Goal: Task Accomplishment & Management: Manage account settings

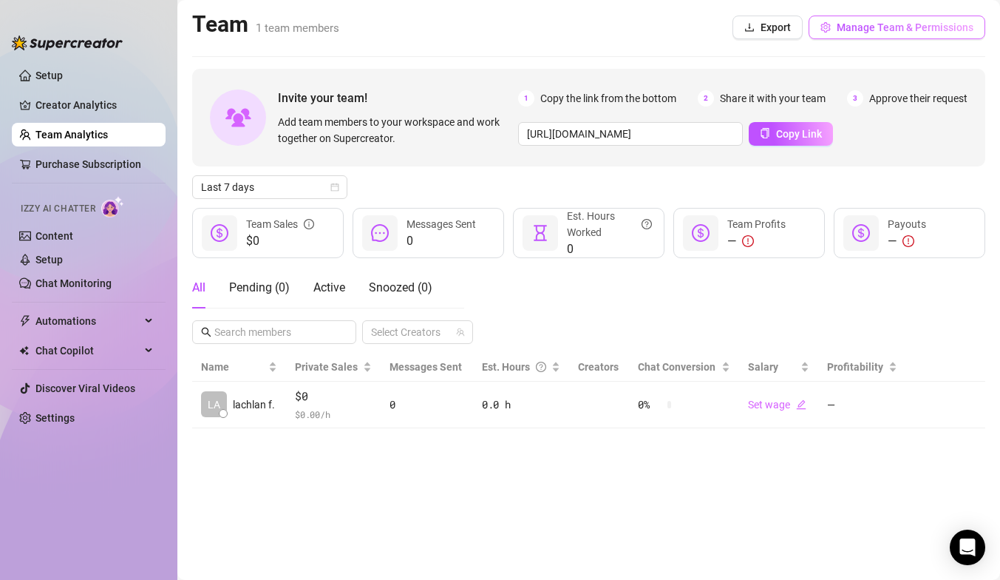
click at [851, 31] on span "Manage Team & Permissions" at bounding box center [905, 27] width 137 height 12
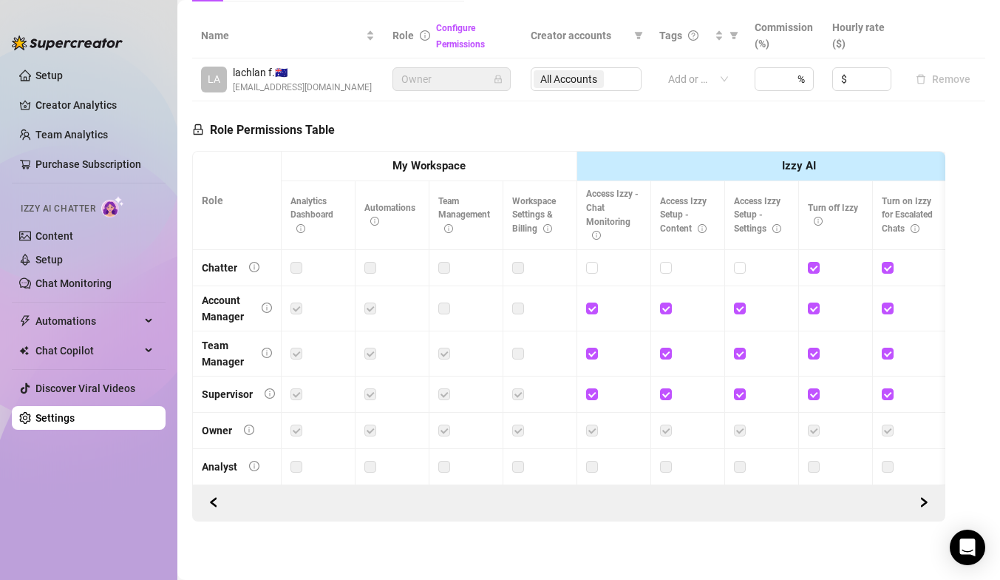
scroll to position [321, 0]
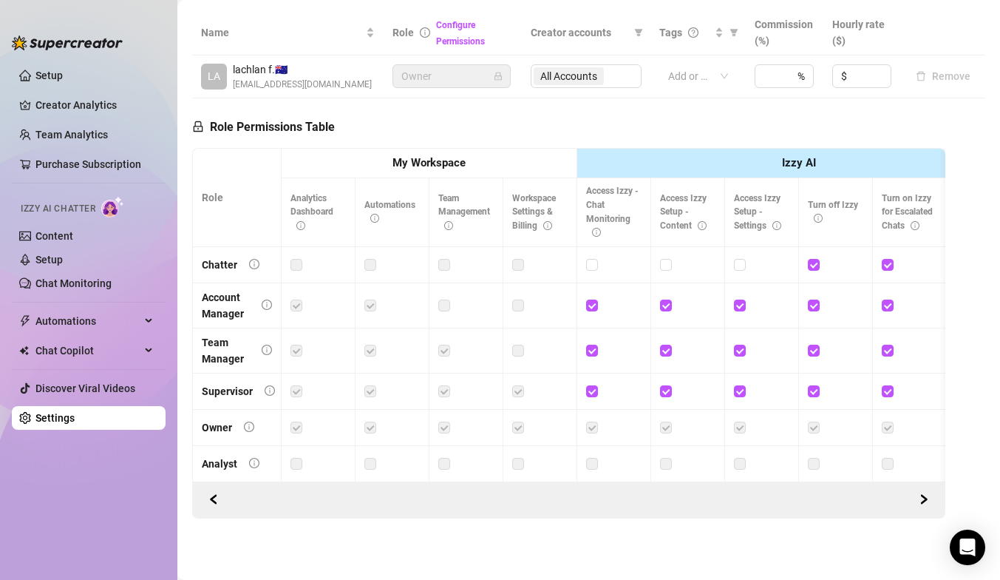
click at [296, 260] on label at bounding box center [297, 265] width 12 height 16
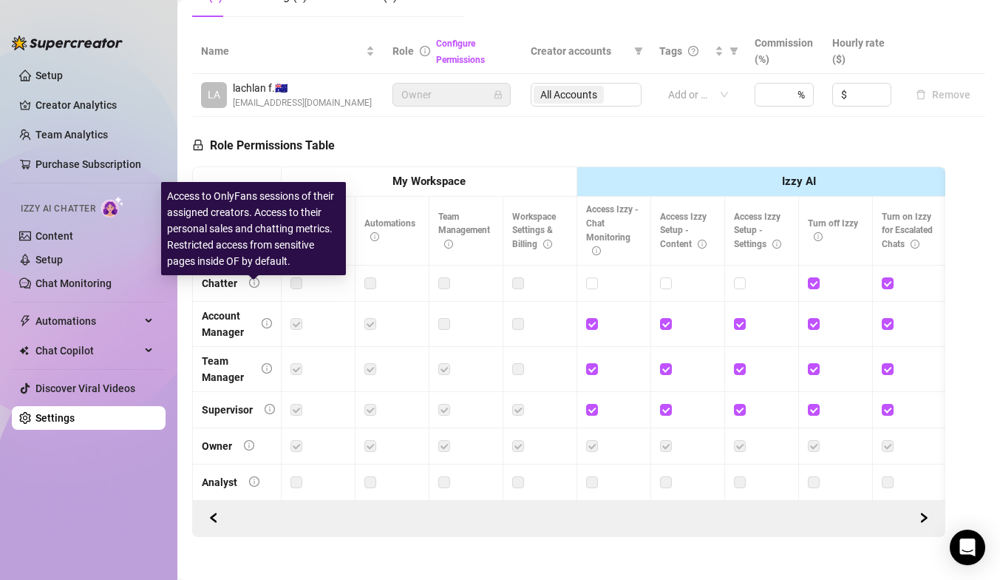
scroll to position [66, 0]
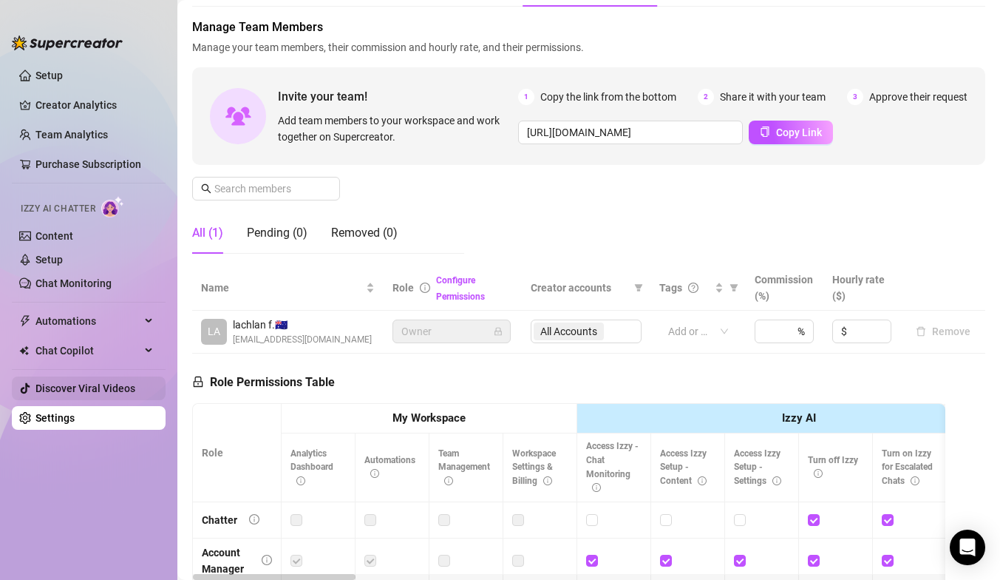
click at [62, 382] on link "Discover Viral Videos" at bounding box center [85, 388] width 100 height 12
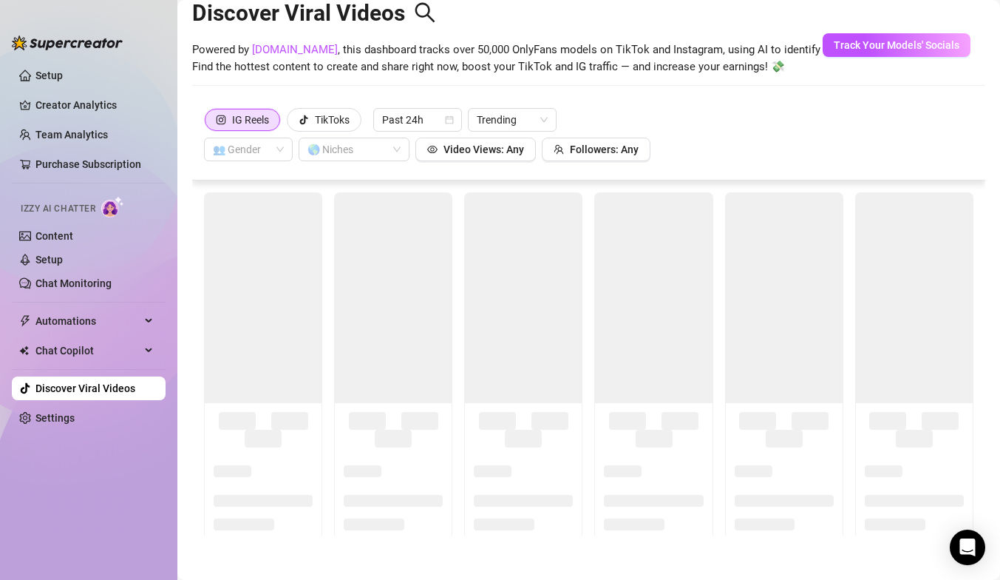
scroll to position [33, 0]
click at [61, 133] on div "Purchase Subscription" at bounding box center [94, 129] width 115 height 28
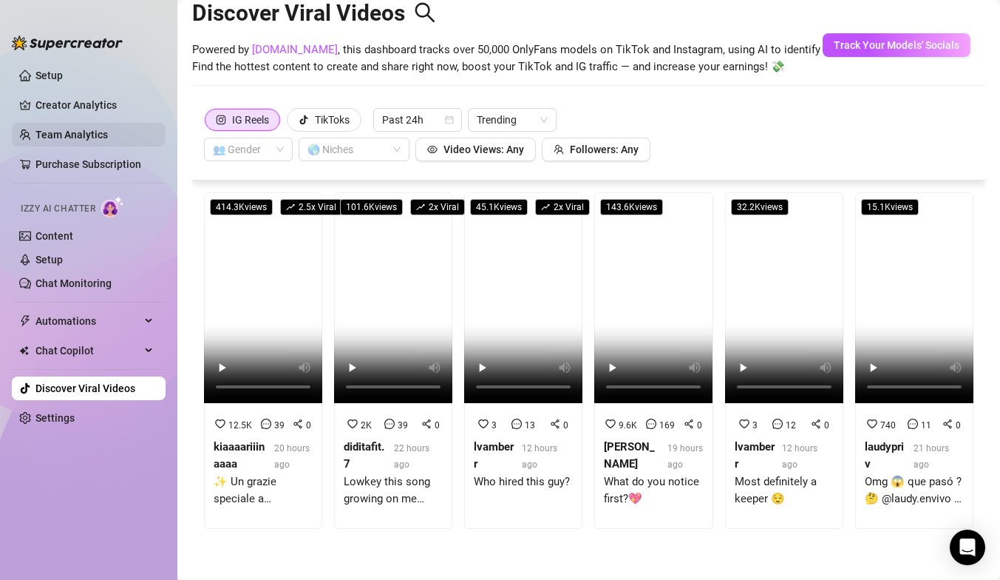
click at [42, 129] on link "Team Analytics" at bounding box center [71, 135] width 72 height 12
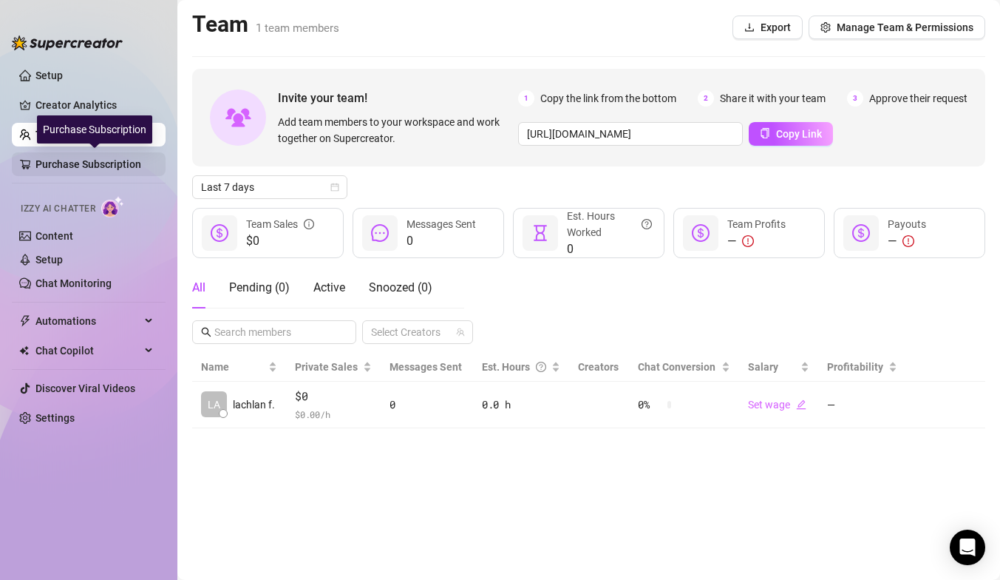
click at [101, 165] on link "Purchase Subscription" at bounding box center [94, 164] width 118 height 24
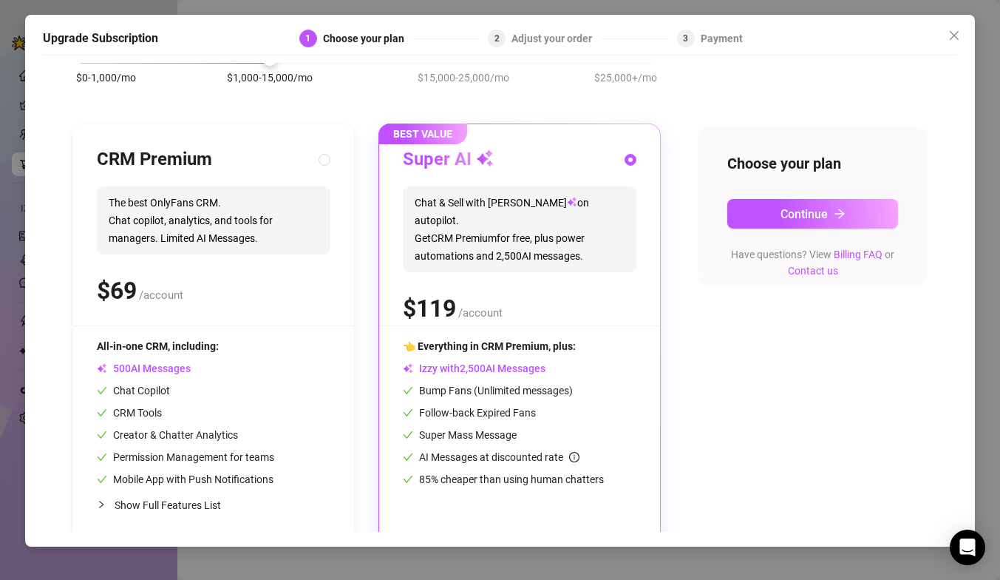
scroll to position [109, 0]
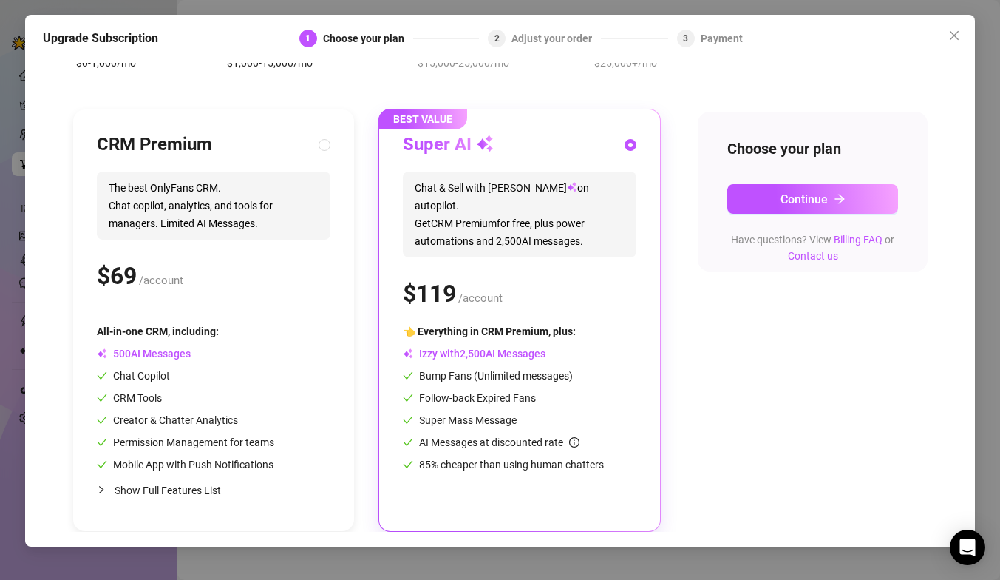
click at [152, 302] on div "CRM Premium The best OnlyFans CRM. Chat copilot, analytics, and tools for manag…" at bounding box center [214, 221] width 234 height 177
radio input "true"
radio input "false"
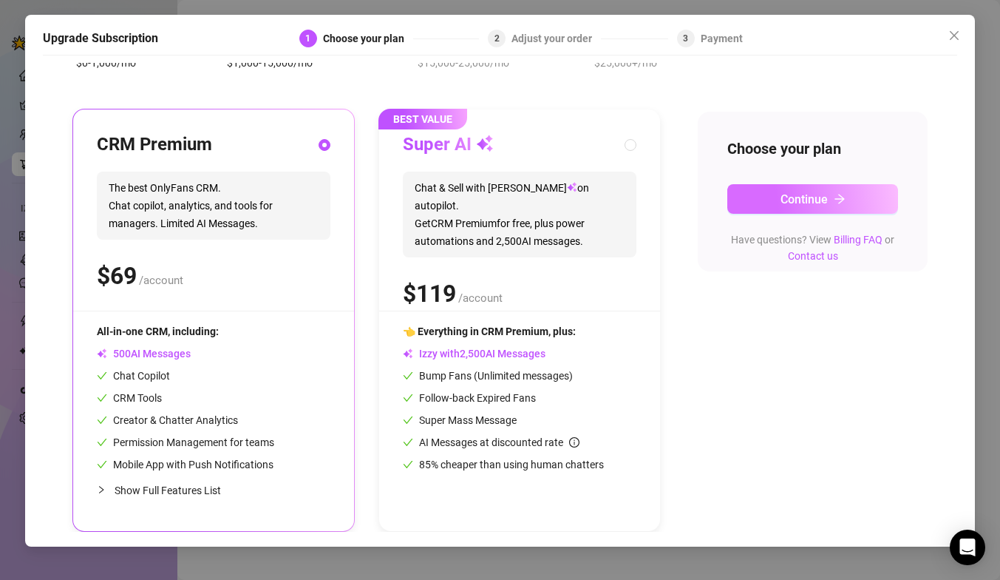
click at [767, 208] on button "Continue" at bounding box center [812, 199] width 171 height 30
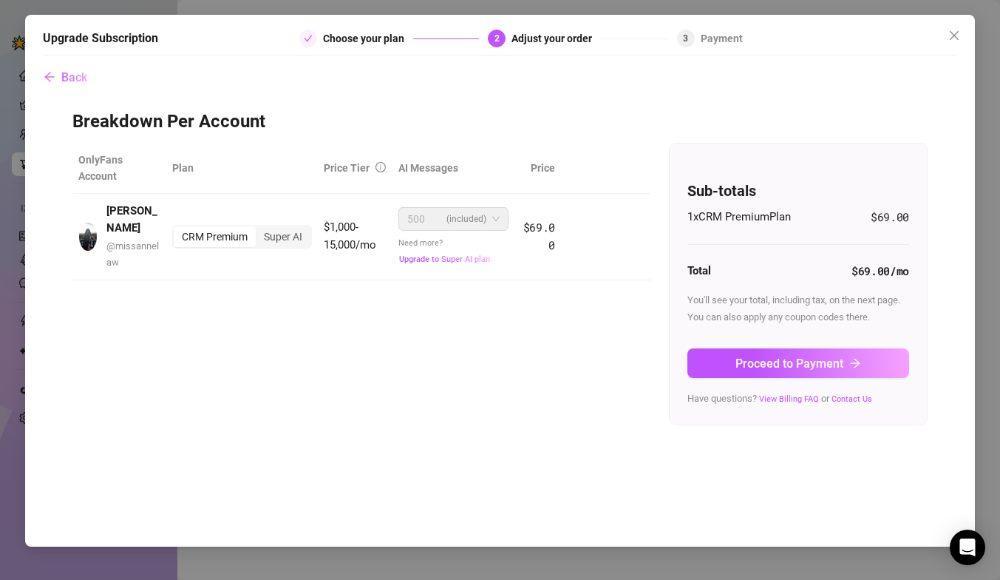
scroll to position [0, 0]
click at [954, 37] on icon "close" at bounding box center [954, 36] width 12 height 12
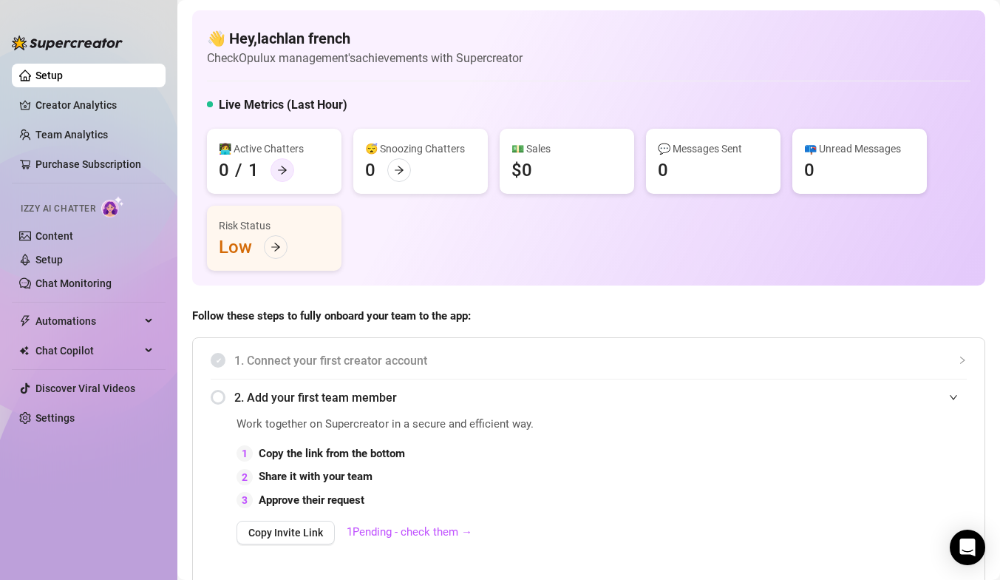
click at [279, 168] on icon "arrow-right" at bounding box center [282, 170] width 10 height 10
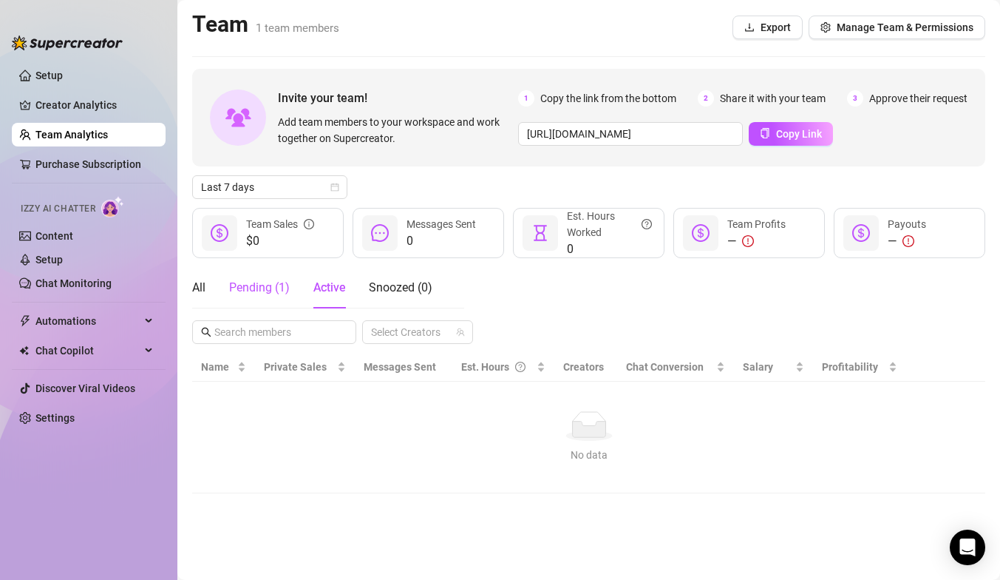
click at [259, 289] on div "Pending ( 1 )" at bounding box center [259, 288] width 61 height 18
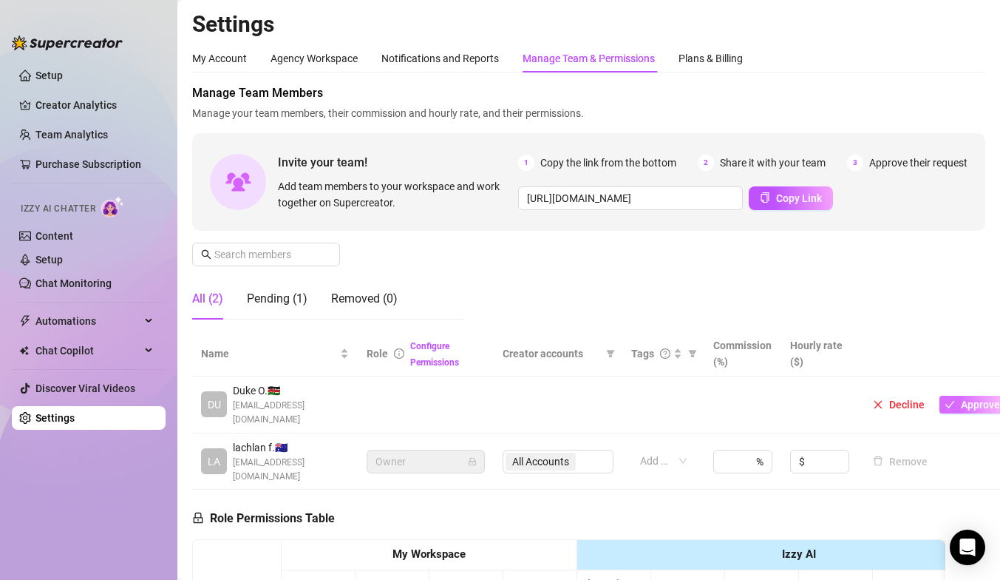
click at [961, 398] on span "Approve" at bounding box center [980, 404] width 39 height 12
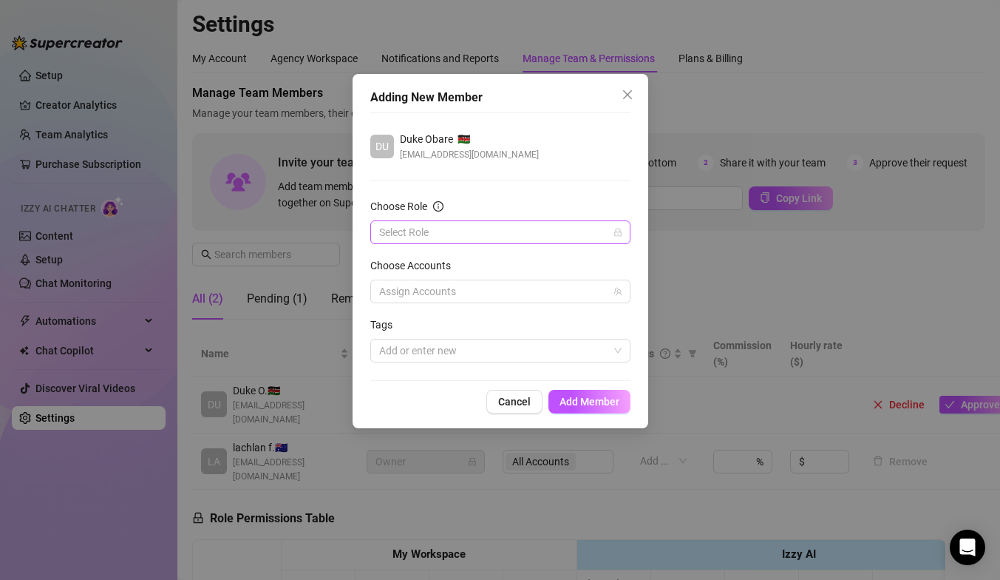
click at [529, 227] on input "Choose Role" at bounding box center [493, 232] width 229 height 22
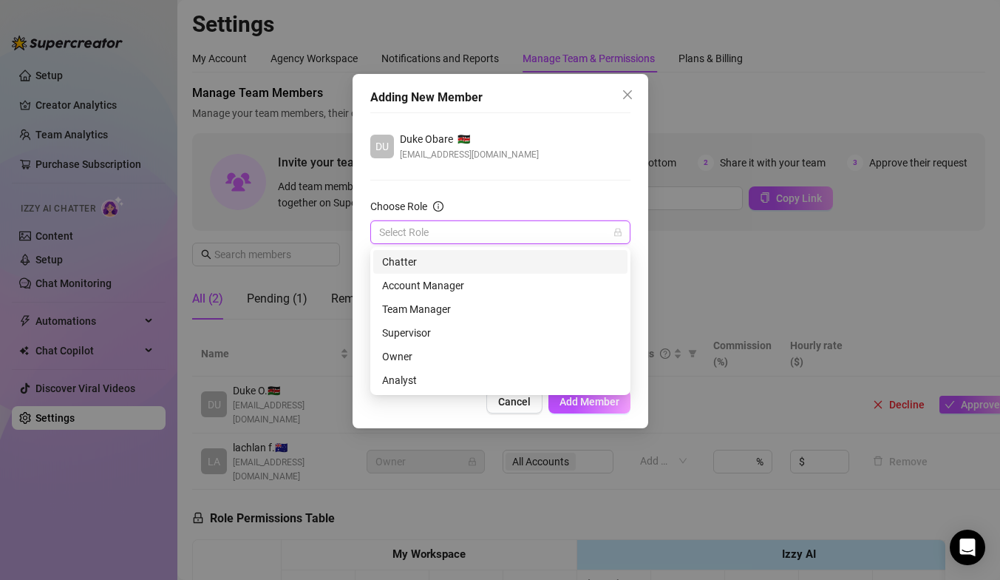
click at [495, 262] on div "Chatter" at bounding box center [500, 262] width 237 height 16
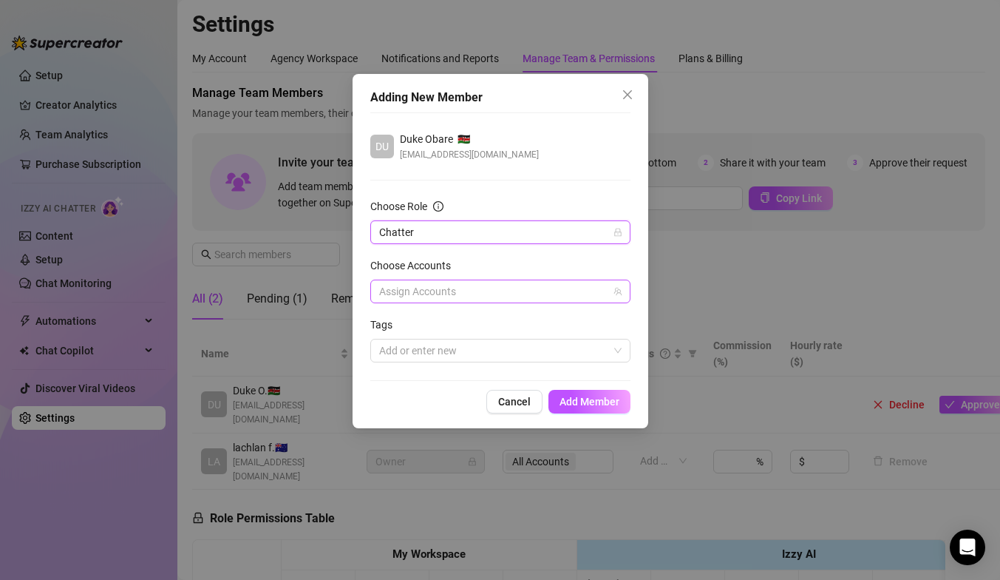
click at [489, 282] on div at bounding box center [492, 291] width 239 height 21
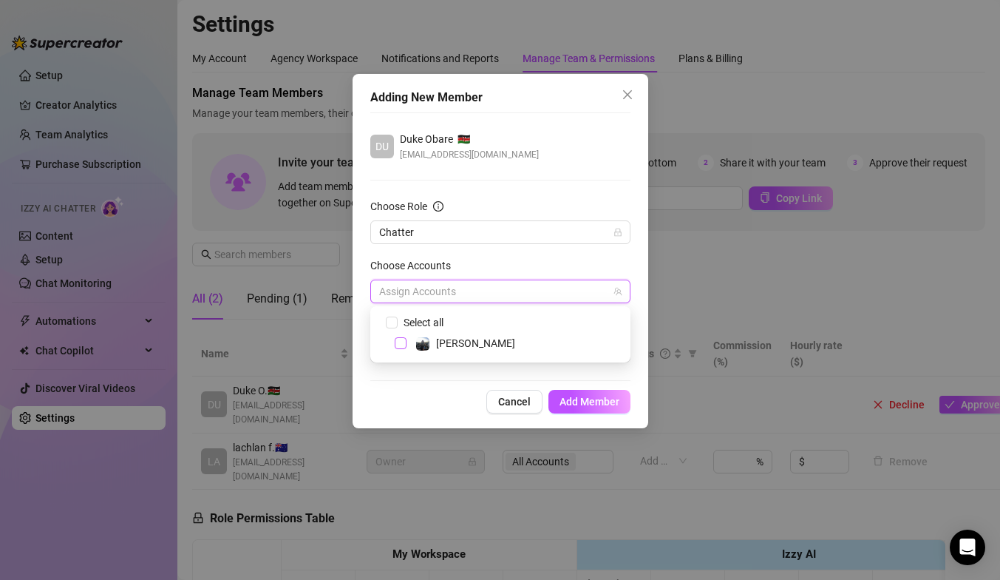
click at [399, 344] on span "Select tree node" at bounding box center [401, 343] width 12 height 12
checkbox input "true"
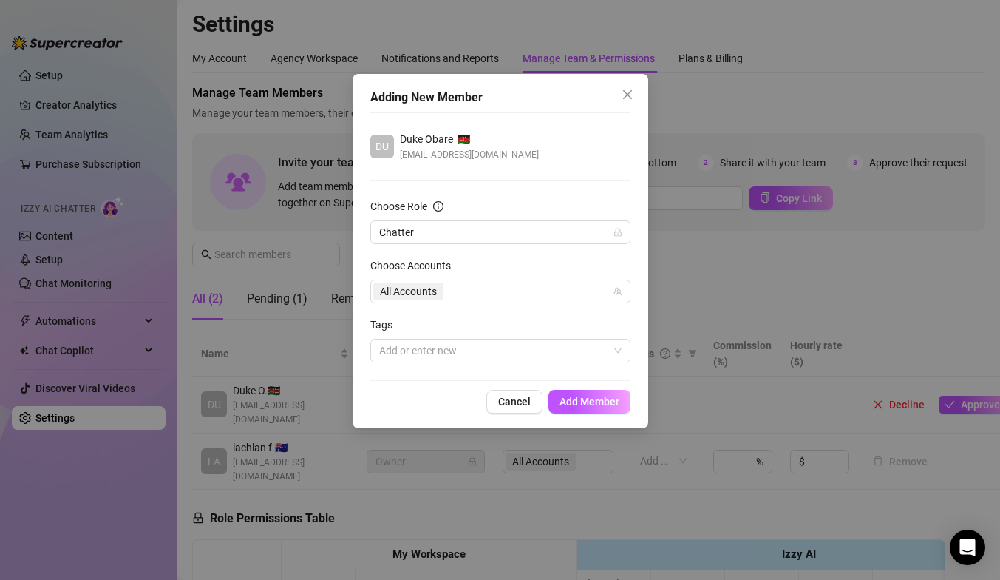
click at [444, 375] on div "DU [PERSON_NAME] 🇰🇪 [EMAIL_ADDRESS][DOMAIN_NAME] Choose Role Chatter Choose Acc…" at bounding box center [500, 246] width 260 height 268
click at [438, 355] on div at bounding box center [492, 350] width 239 height 21
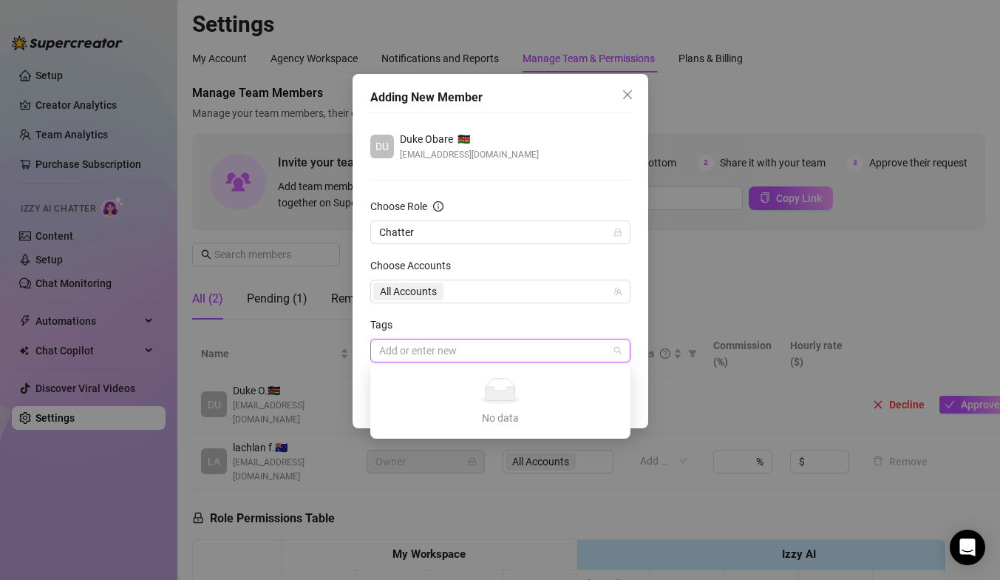
click at [458, 325] on div "Tags" at bounding box center [500, 327] width 260 height 22
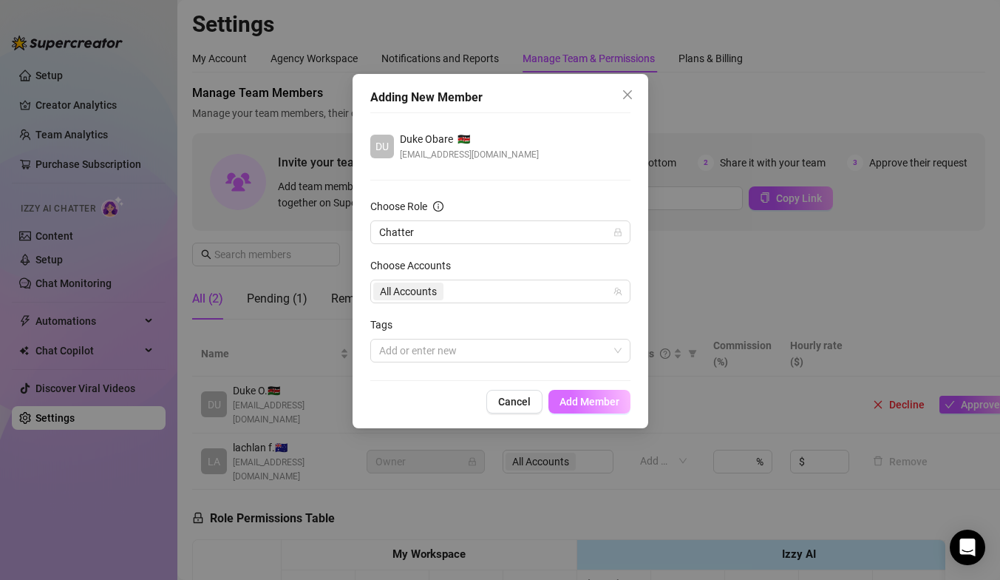
click at [577, 399] on span "Add Member" at bounding box center [590, 401] width 60 height 12
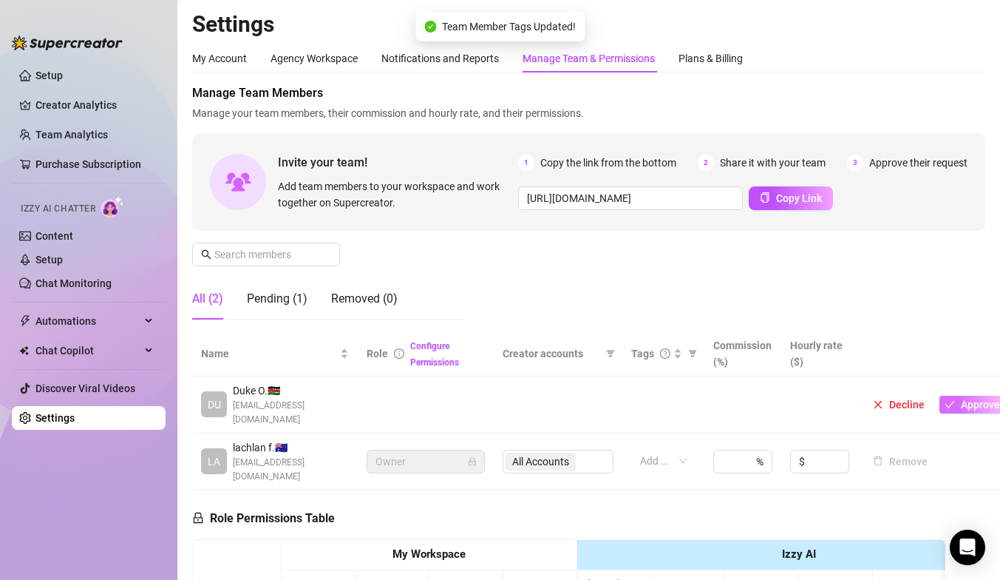
click at [947, 399] on icon "check" at bounding box center [950, 404] width 10 height 10
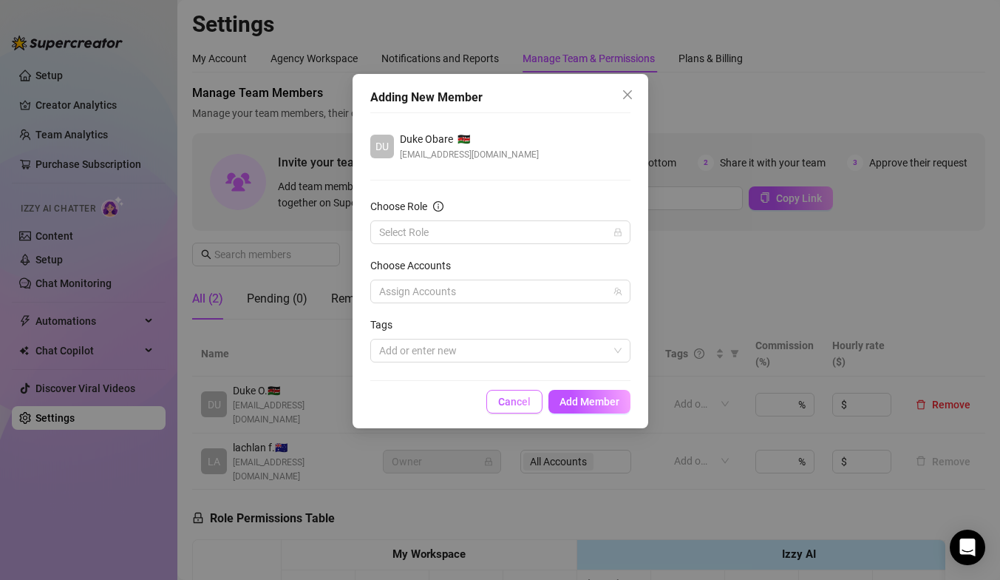
click at [517, 404] on span "Cancel" at bounding box center [514, 401] width 33 height 12
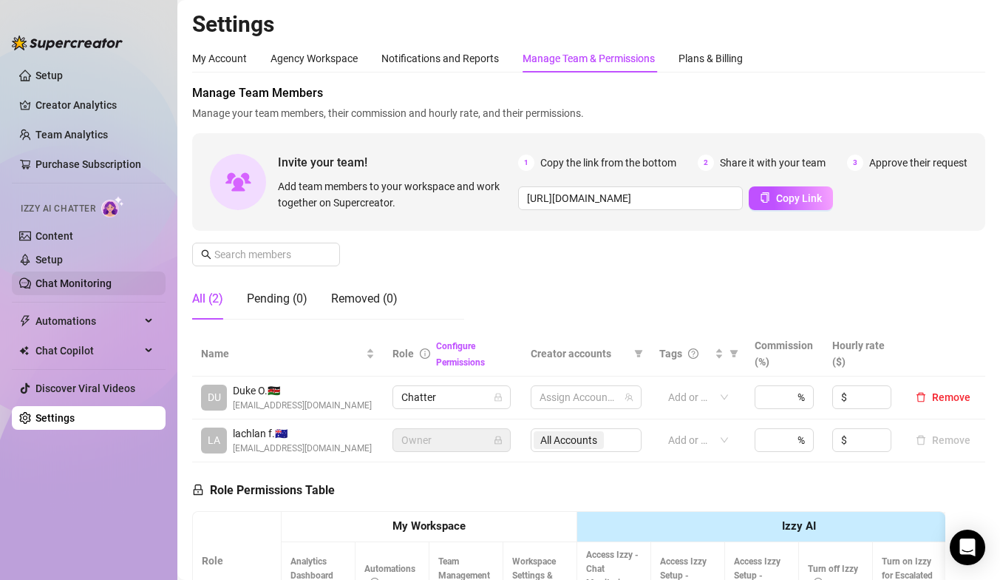
click at [95, 288] on link "Chat Monitoring" at bounding box center [73, 283] width 76 height 12
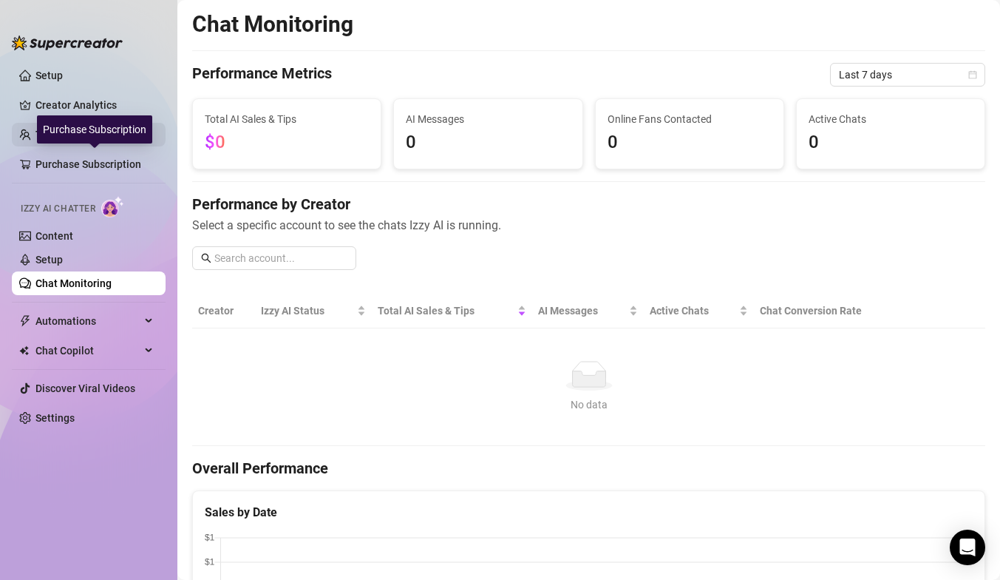
click at [35, 129] on link "Team Analytics" at bounding box center [71, 135] width 72 height 12
